Goal: Find specific page/section: Find specific page/section

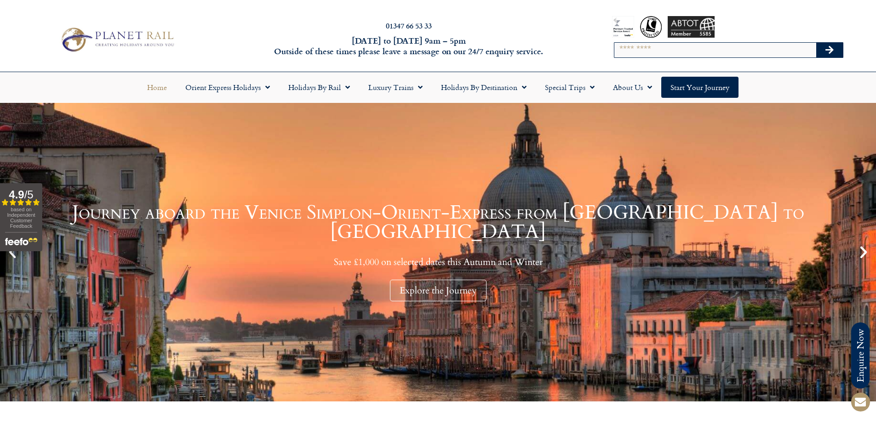
click at [649, 54] on input "Search" at bounding box center [715, 50] width 202 height 15
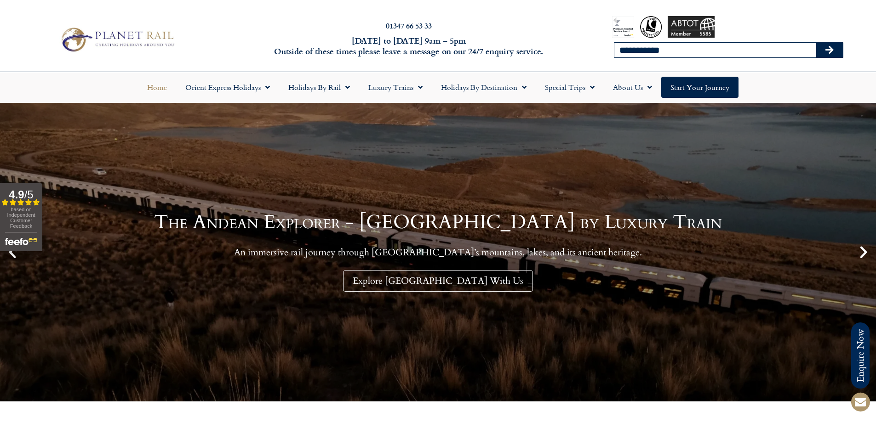
click at [816, 43] on button "Search" at bounding box center [829, 50] width 27 height 15
type input "**********"
click at [816, 43] on button "Search" at bounding box center [829, 50] width 27 height 15
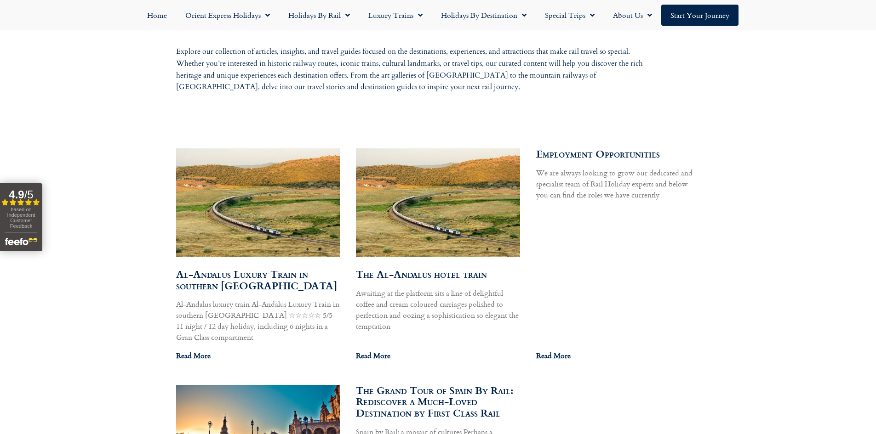
scroll to position [480, 0]
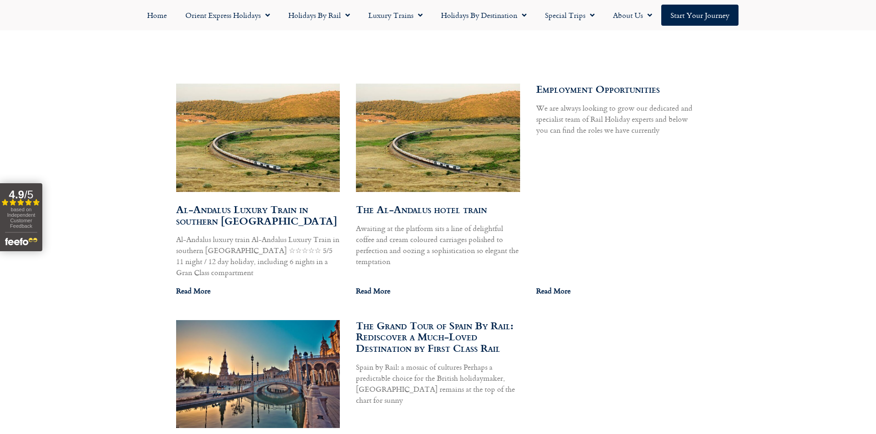
click at [213, 217] on link "Al-Andalus Luxury Train in southern Spain" at bounding box center [256, 215] width 161 height 27
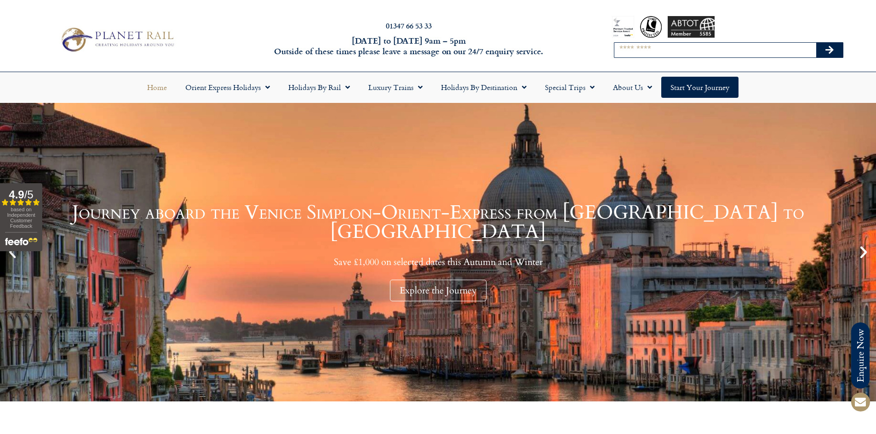
click at [672, 55] on input "Search" at bounding box center [715, 50] width 202 height 15
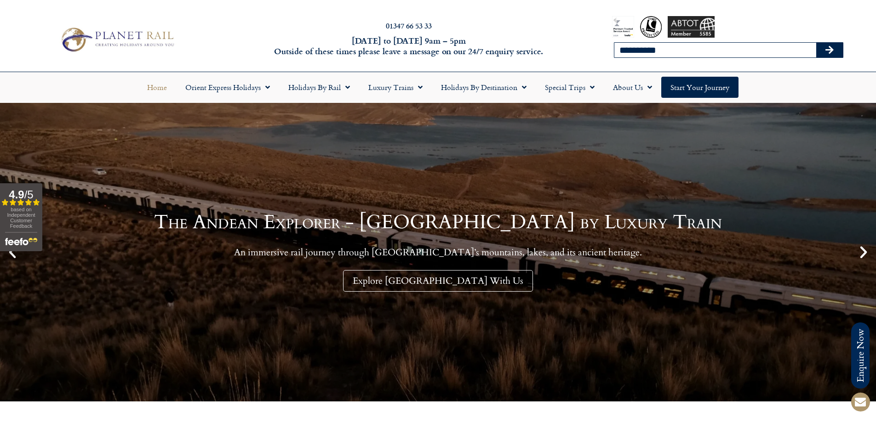
type input "**********"
click at [816, 43] on button "Search" at bounding box center [829, 50] width 27 height 15
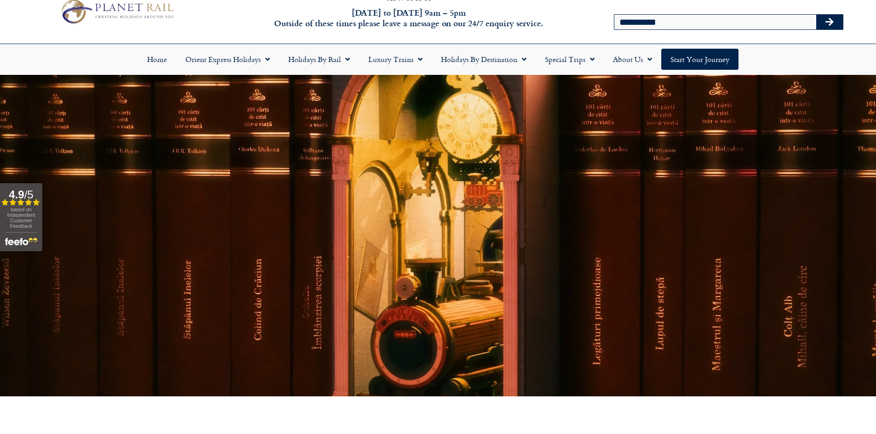
scroll to position [415, 0]
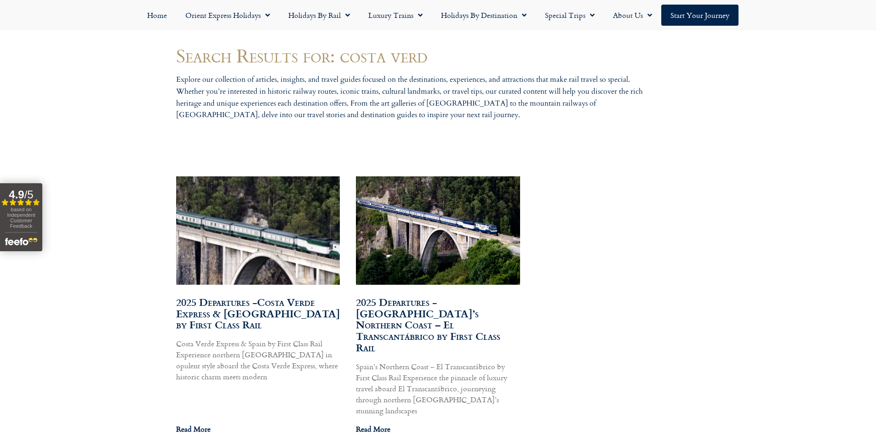
click at [238, 309] on link "2025 Departures -Costa Verde Express & Spain by First Class Rail" at bounding box center [258, 314] width 164 height 38
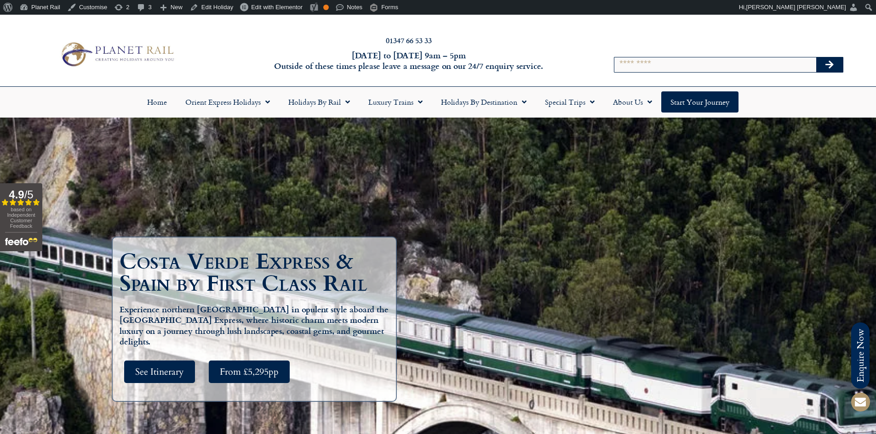
scroll to position [15, 0]
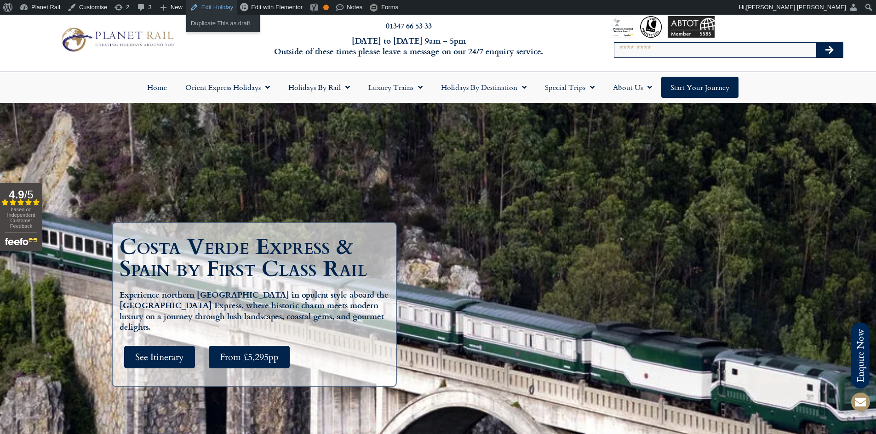
click at [208, 7] on link "Edit Holiday" at bounding box center [211, 7] width 51 height 15
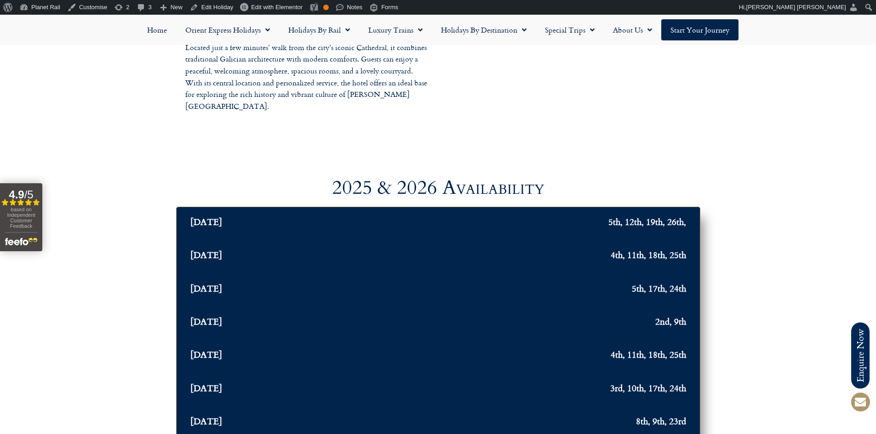
scroll to position [3585, 0]
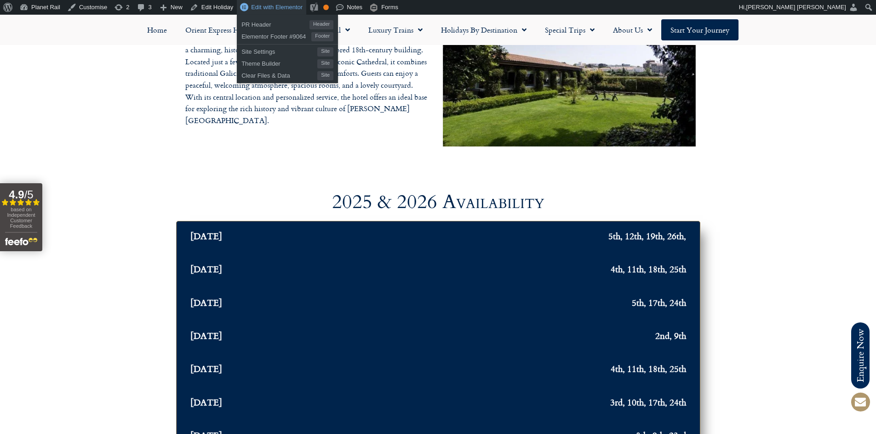
click at [282, 4] on span "Edit with Elementor" at bounding box center [276, 7] width 51 height 7
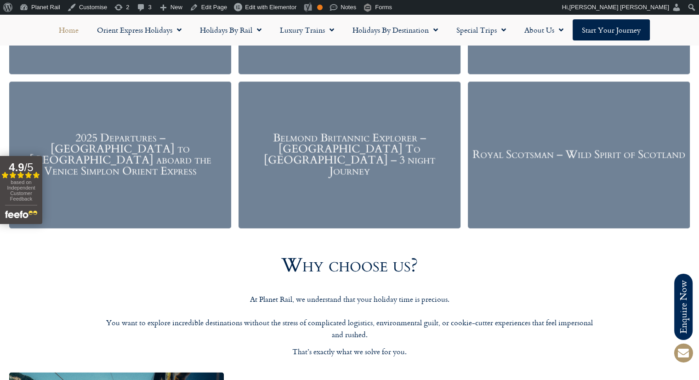
scroll to position [1222, 0]
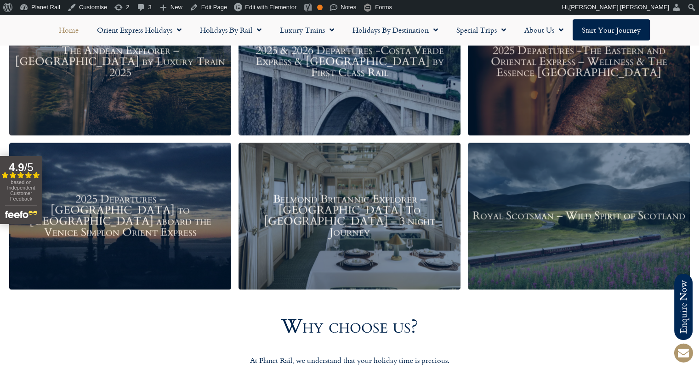
click at [378, 214] on h3 "Belmond Britannic Explorer – London To The Lake District – 3 night Journey" at bounding box center [349, 215] width 213 height 44
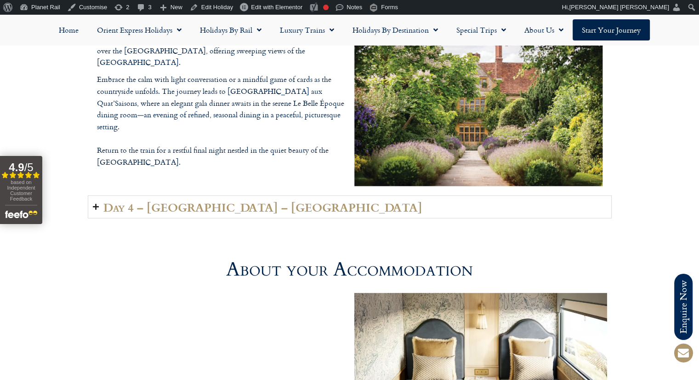
scroll to position [2237, 0]
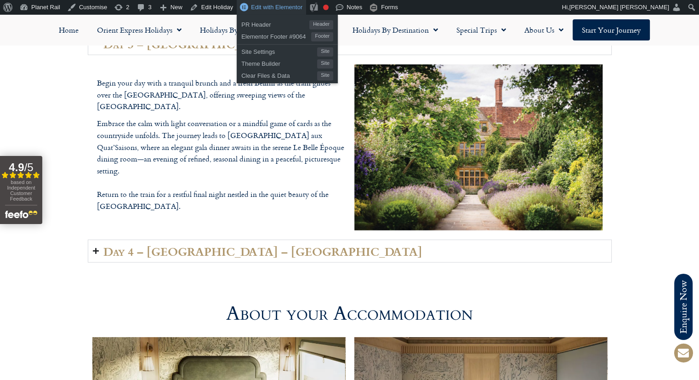
click at [272, 6] on span "Edit with Elementor" at bounding box center [276, 7] width 51 height 7
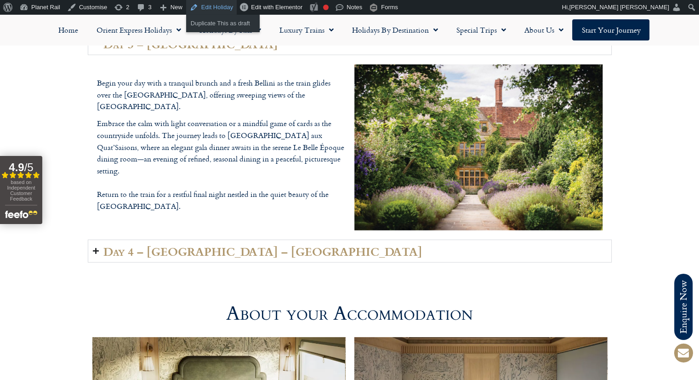
click at [218, 7] on link "Edit Holiday" at bounding box center [211, 7] width 51 height 15
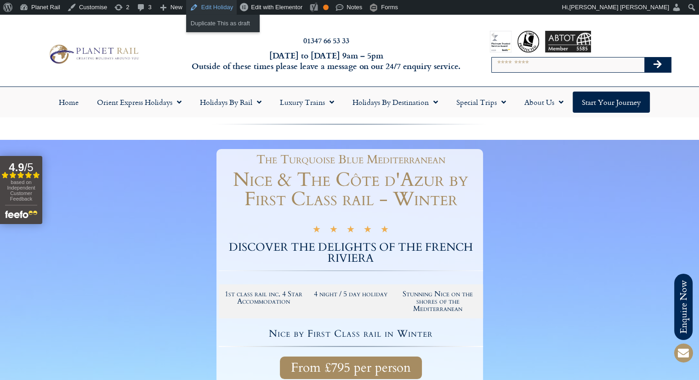
click at [211, 5] on link "Edit Holiday" at bounding box center [211, 7] width 51 height 15
click at [522, 63] on input "Search" at bounding box center [568, 64] width 153 height 15
type input "****"
click at [644, 57] on button "Search" at bounding box center [657, 64] width 27 height 15
